Goal: Information Seeking & Learning: Learn about a topic

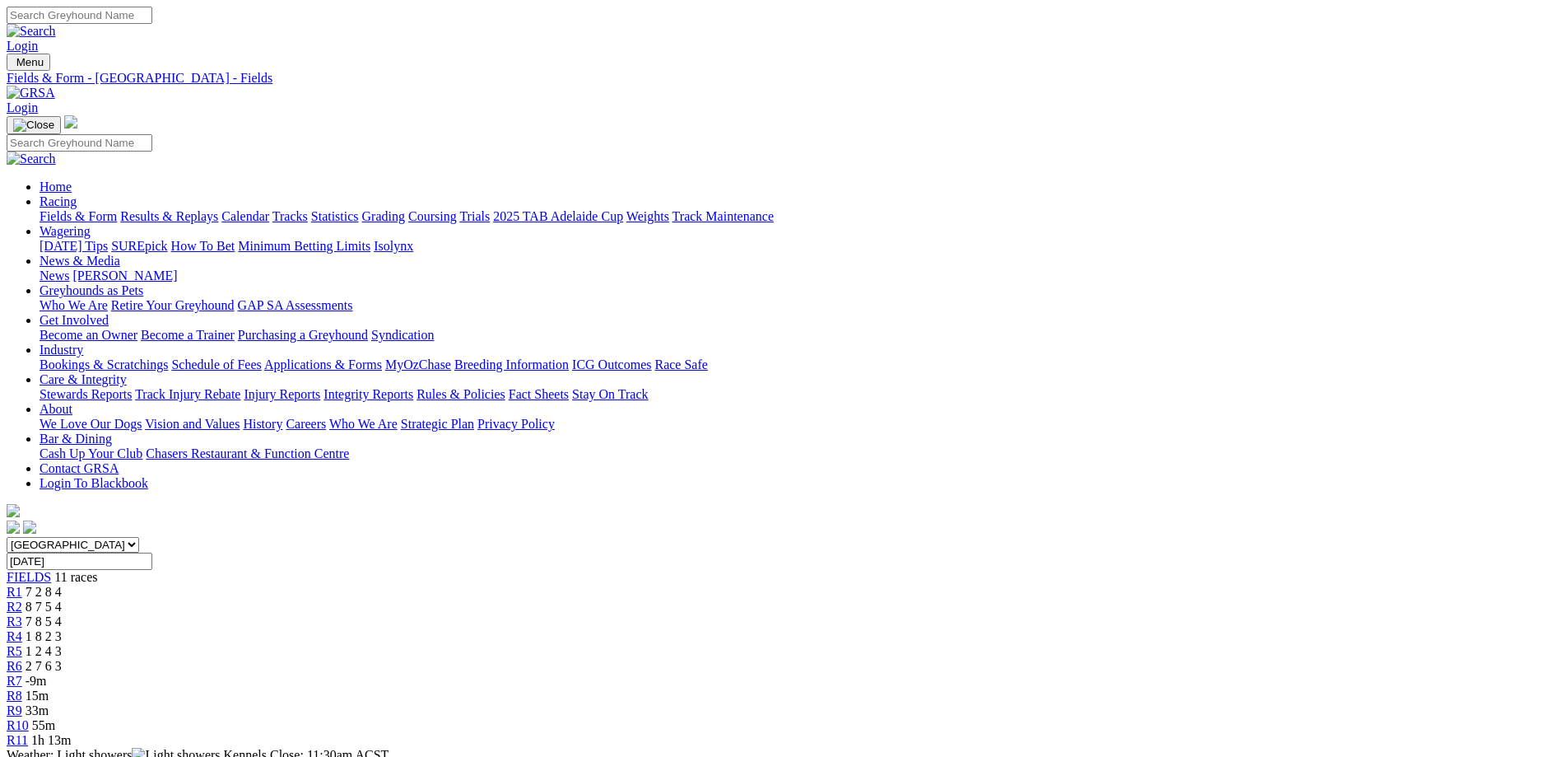
click at [62, 644] on span "1 2 4 3" at bounding box center [43, 651] width 36 height 14
click at [22, 659] on link "R6" at bounding box center [14, 666] width 16 height 14
click at [949, 674] on div "R7 8 5 1 4" at bounding box center [783, 681] width 1555 height 15
click at [49, 688] on span "15m" at bounding box center [37, 695] width 23 height 14
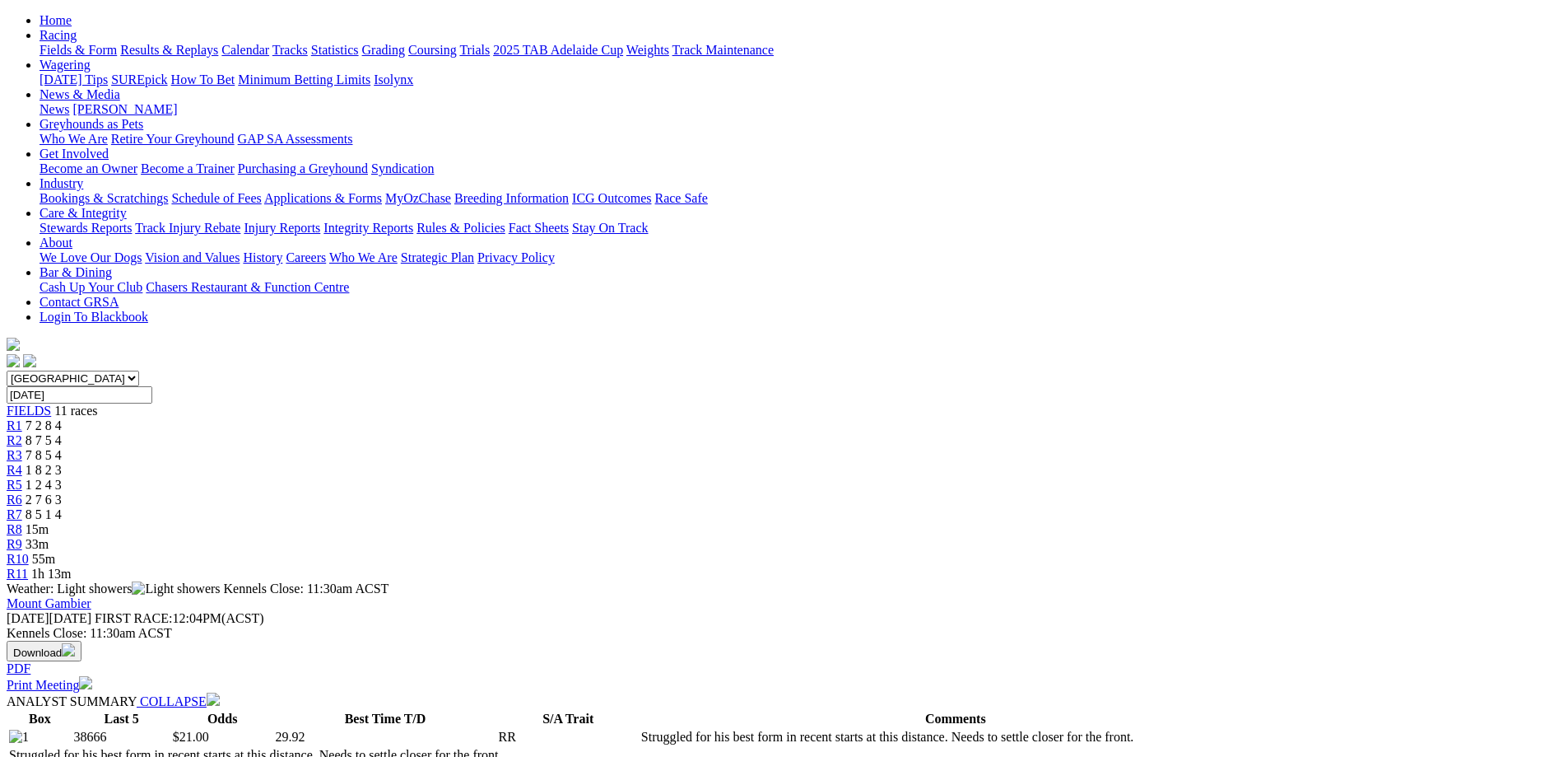
scroll to position [164, 0]
click at [49, 539] on span "33m" at bounding box center [37, 546] width 23 height 14
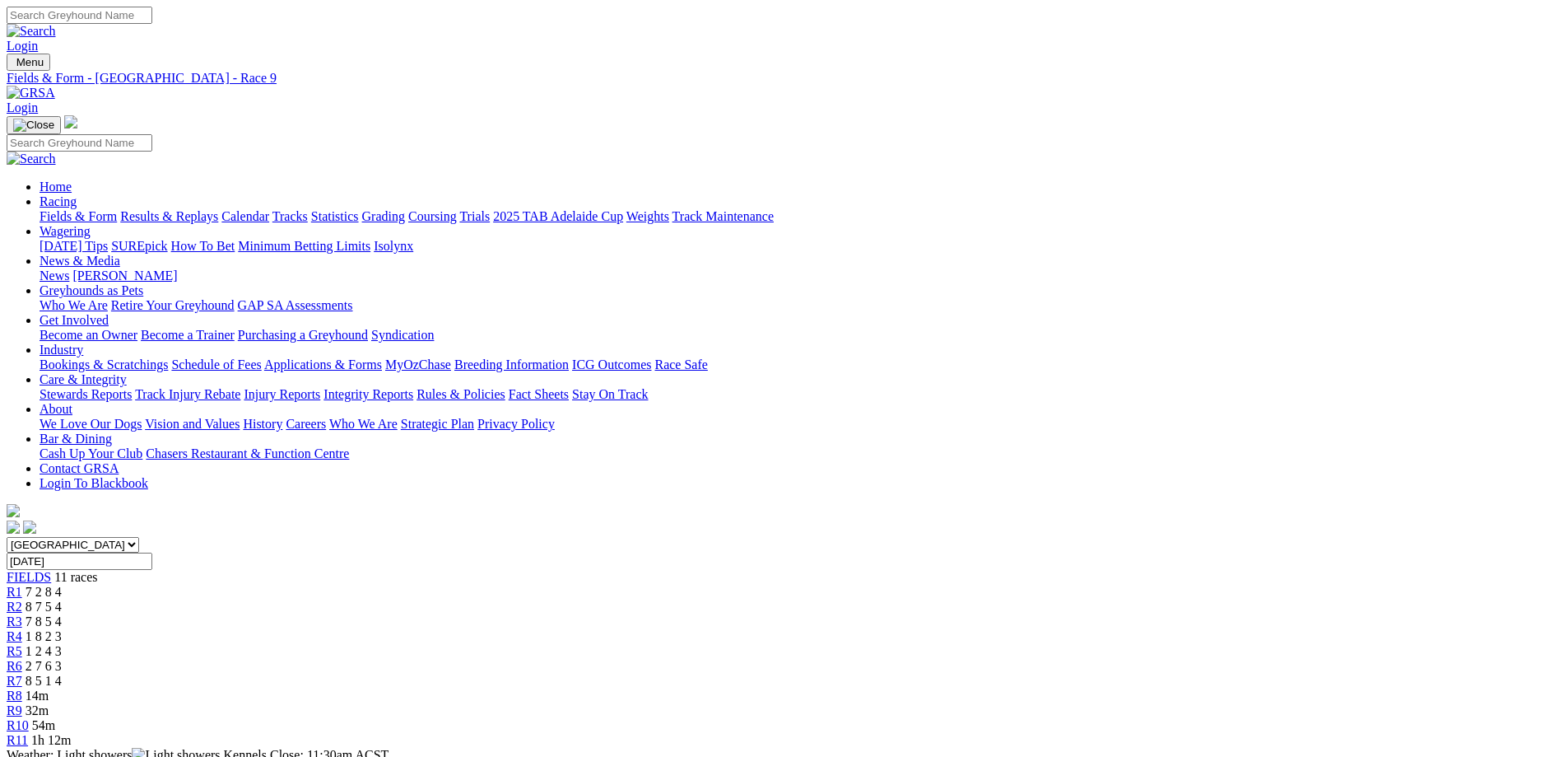
click at [55, 718] on span "54m" at bounding box center [43, 725] width 23 height 14
click at [1239, 733] on div "R11 1h 12m" at bounding box center [783, 740] width 1555 height 15
click at [772, 644] on div "R5 1 2 4 3" at bounding box center [783, 651] width 1555 height 15
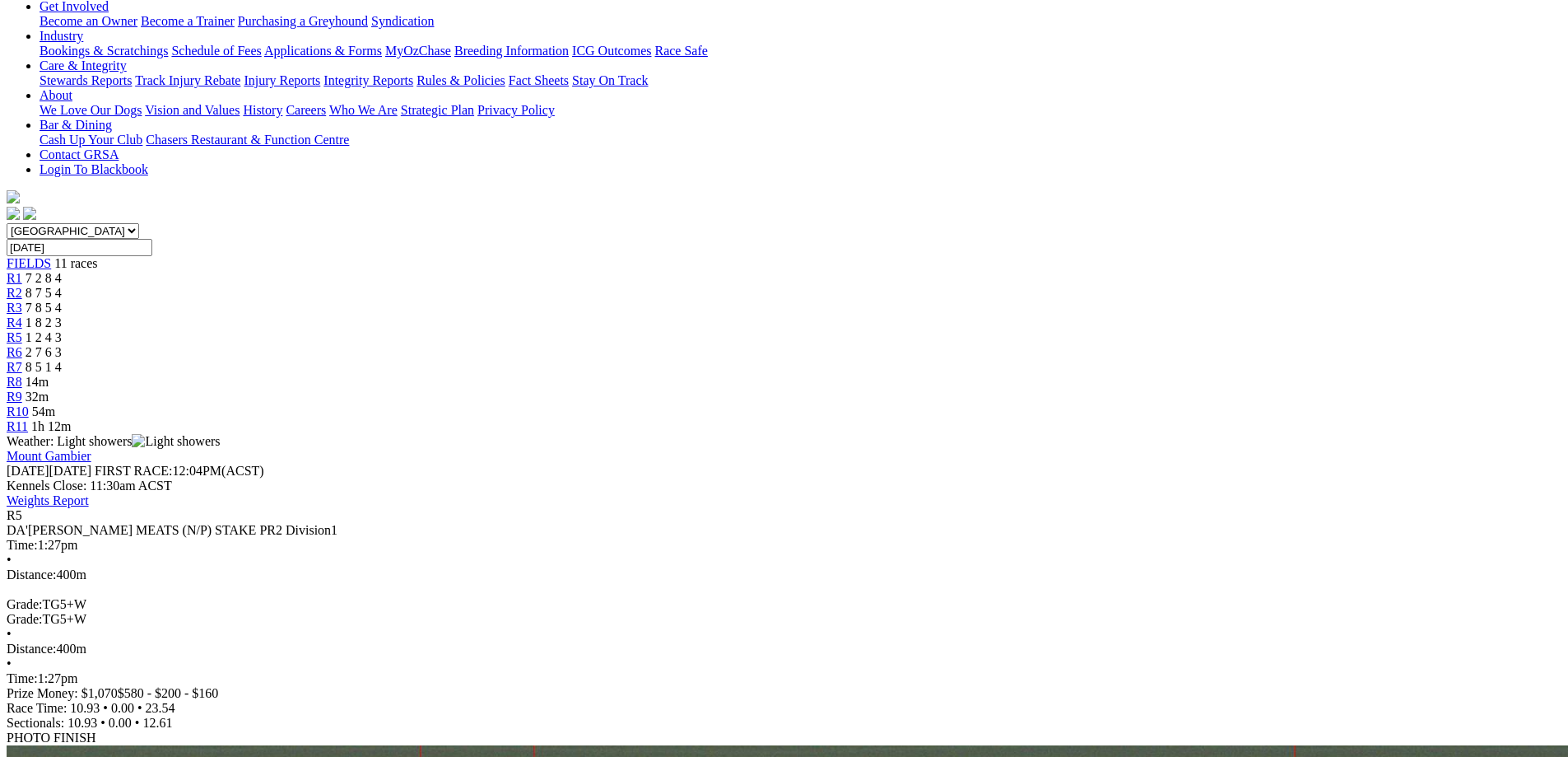
scroll to position [329, 0]
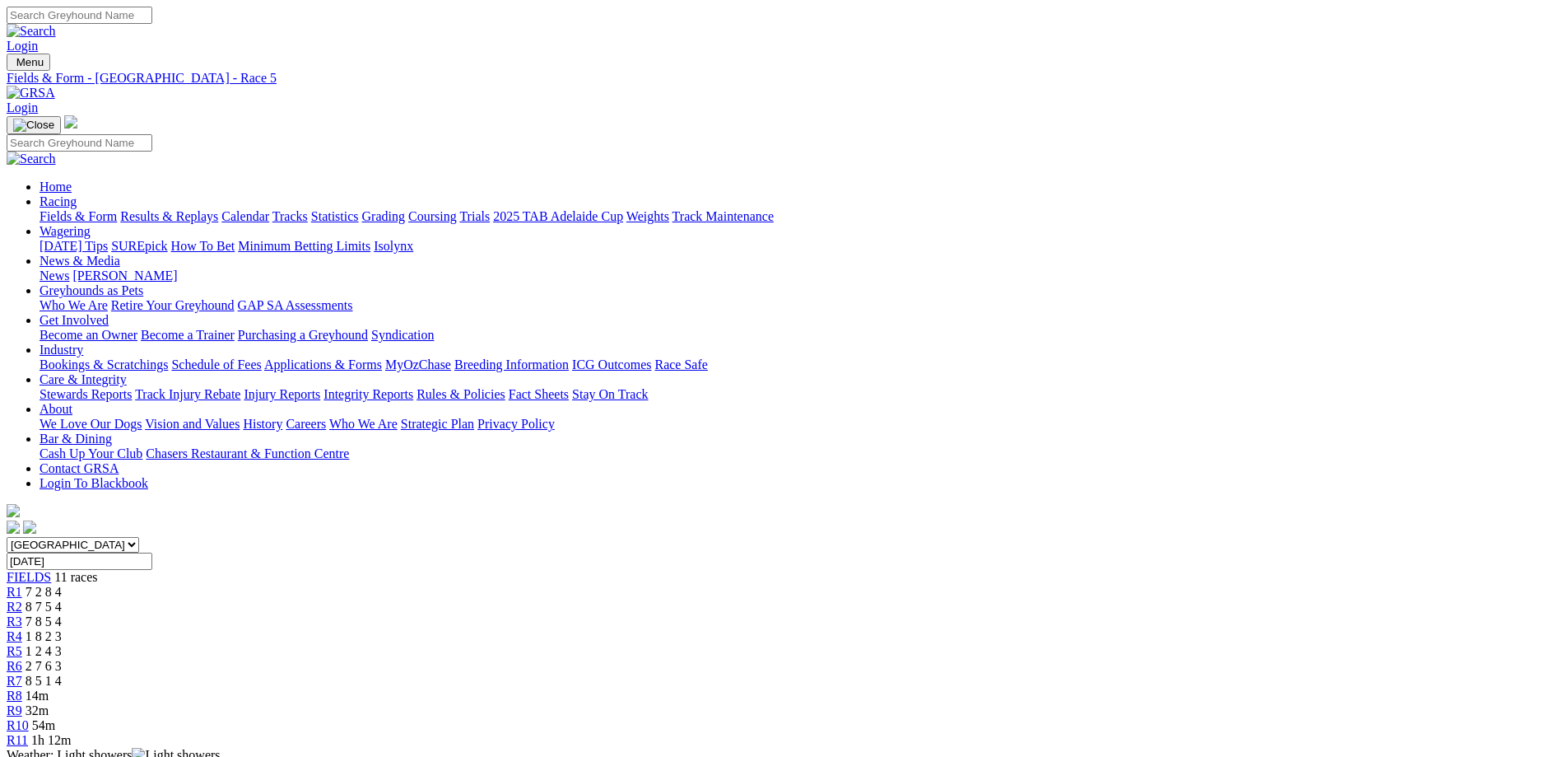
click at [968, 674] on div "R7 8 5 1 4" at bounding box center [783, 681] width 1555 height 15
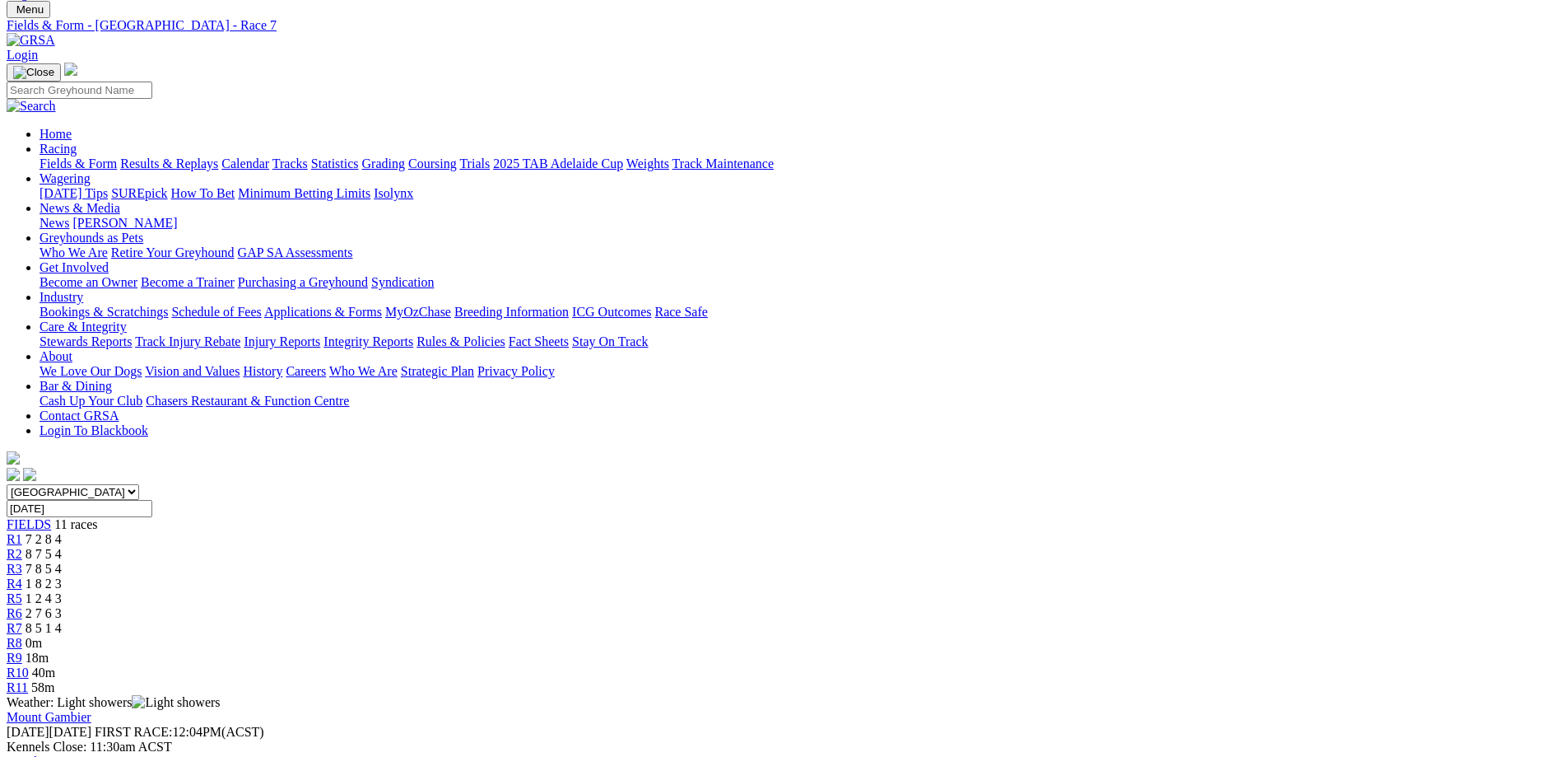
scroll to position [82, 0]
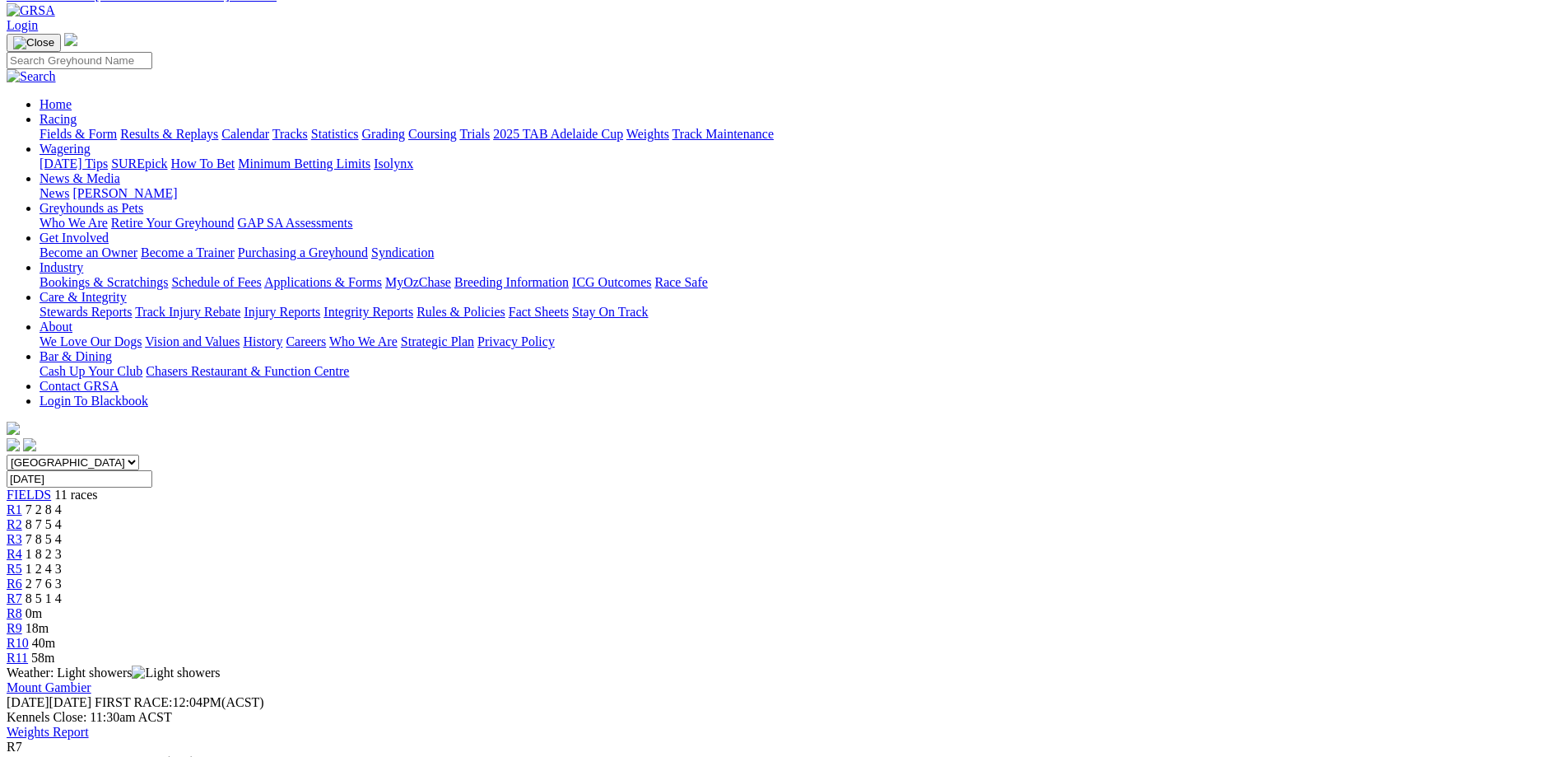
click at [42, 606] on span "0m" at bounding box center [34, 613] width 17 height 14
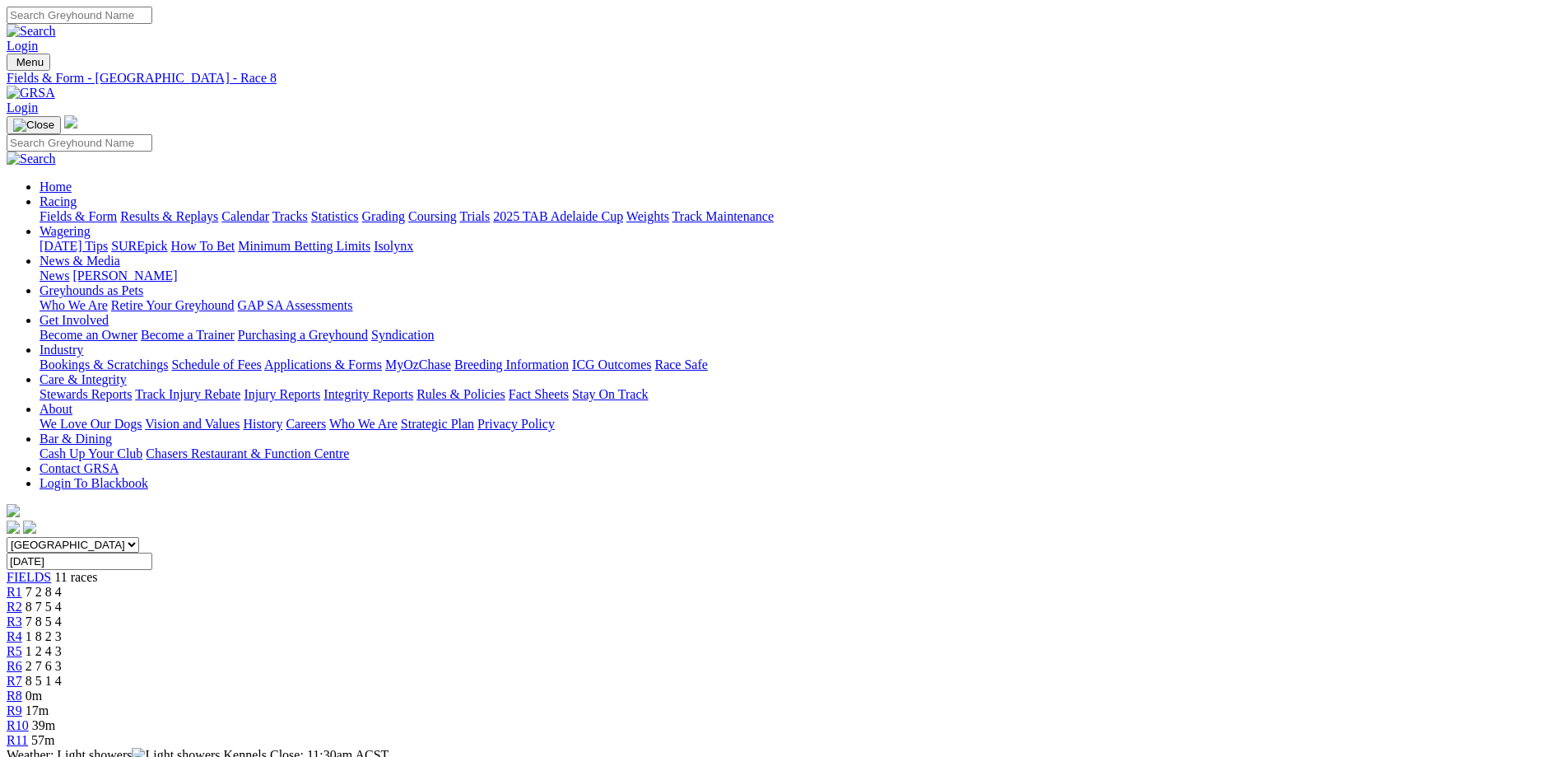
click at [22, 703] on span "R9" at bounding box center [14, 710] width 16 height 14
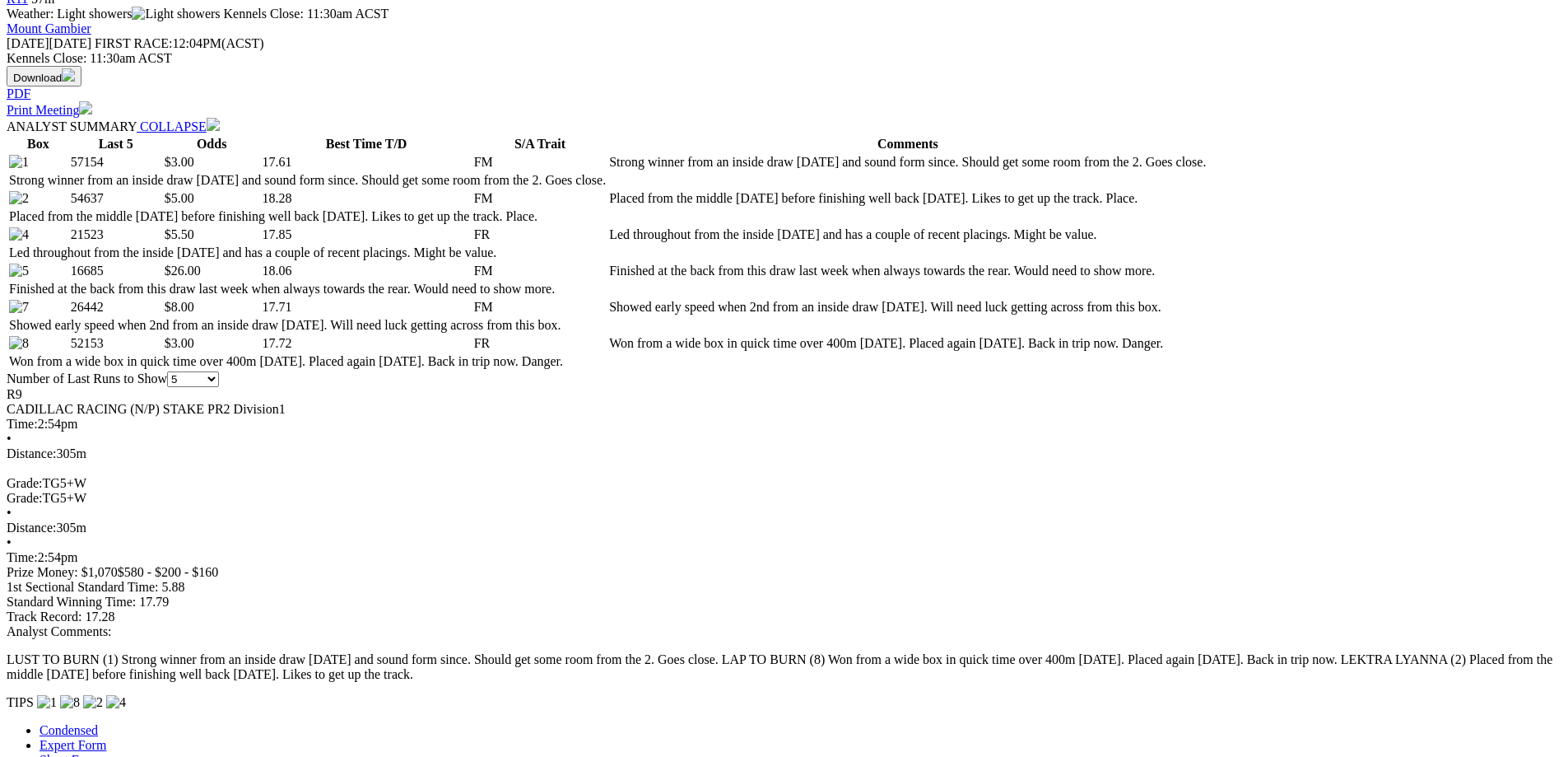
scroll to position [82, 0]
